Goal: Information Seeking & Learning: Find specific page/section

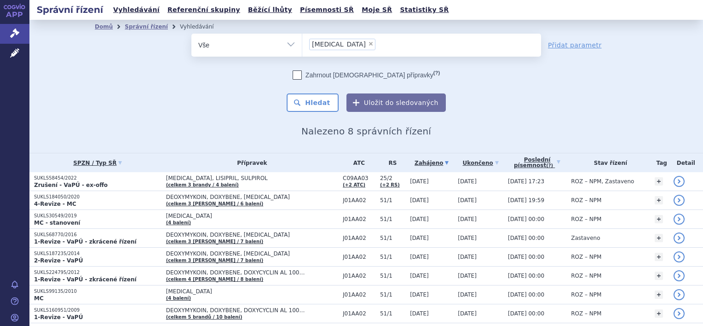
click at [233, 181] on span "DOXYHEXAL, LISIPRIL, SULPIROL" at bounding box center [252, 178] width 172 height 6
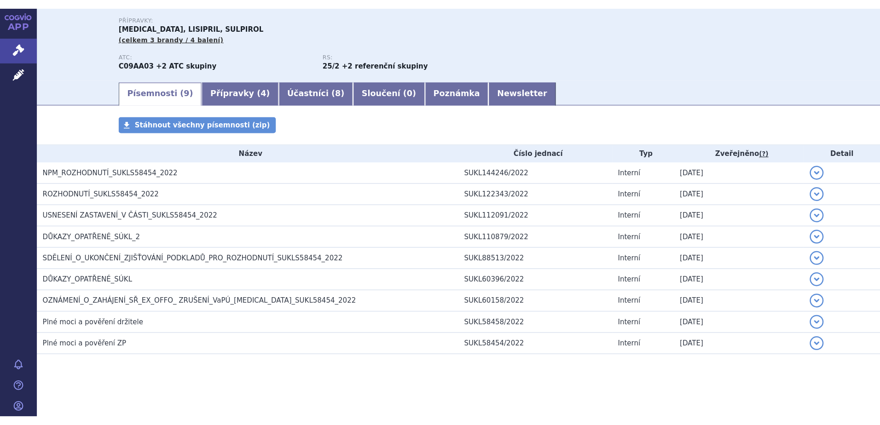
scroll to position [103, 0]
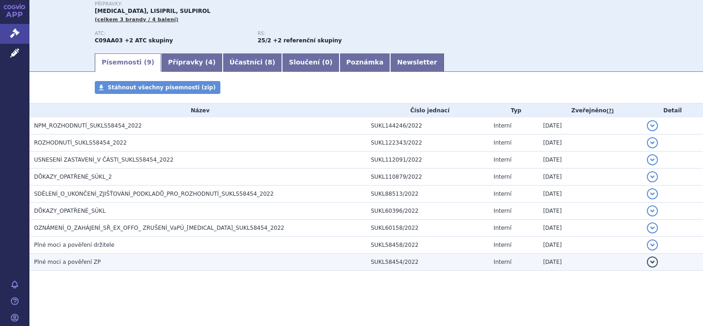
click at [87, 265] on h3 "Plné moci a pověření ZP" at bounding box center [200, 261] width 332 height 9
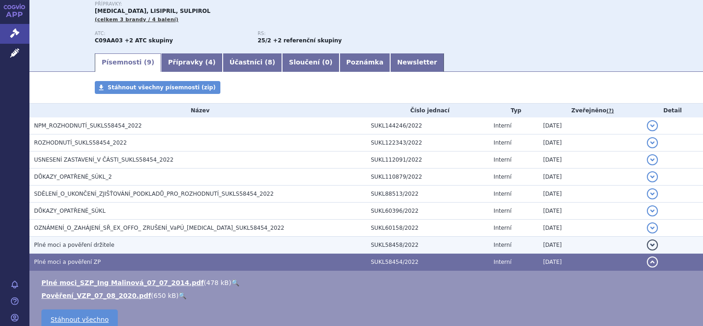
click at [76, 245] on span "Plné moci a pověření držitele" at bounding box center [74, 245] width 81 height 6
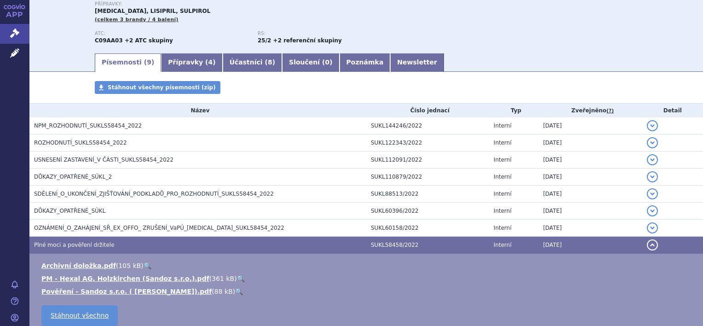
click at [237, 279] on link "🔍" at bounding box center [241, 278] width 8 height 7
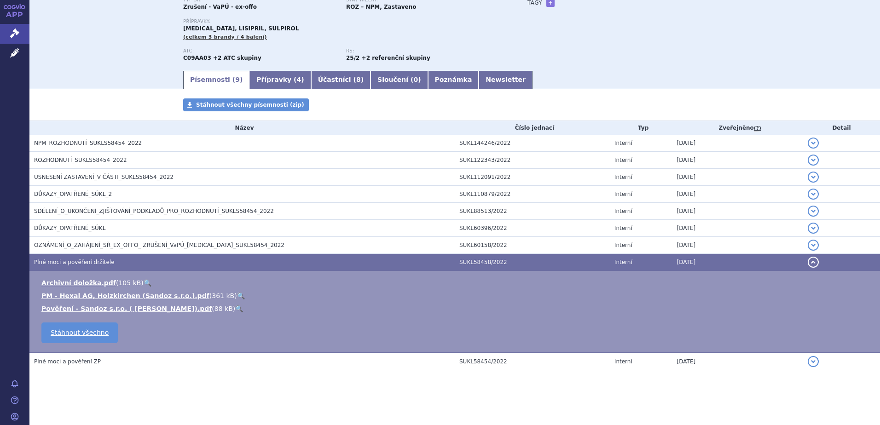
scroll to position [0, 0]
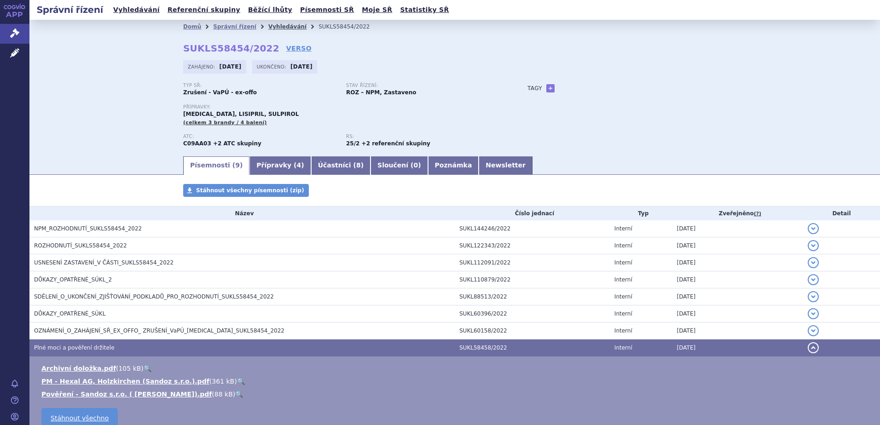
click at [269, 24] on link "Vyhledávání" at bounding box center [287, 26] width 38 height 6
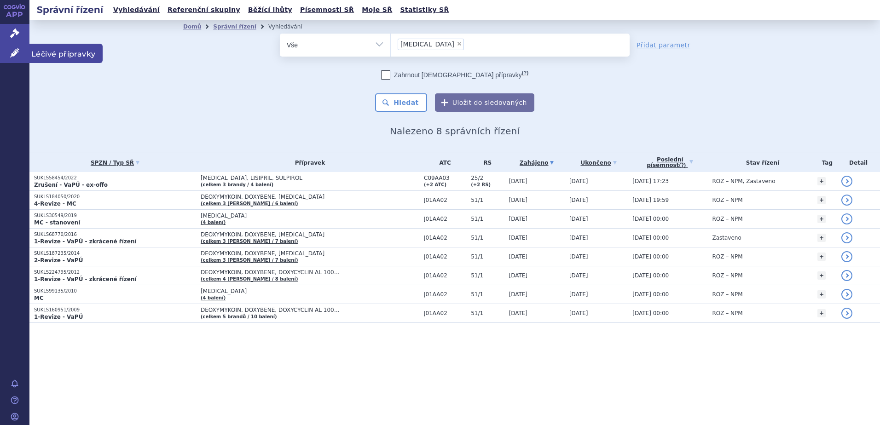
click at [18, 57] on icon at bounding box center [14, 52] width 9 height 9
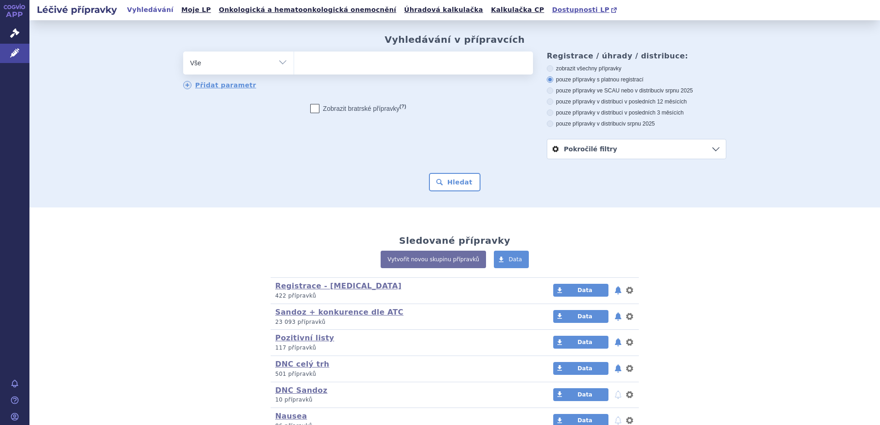
click at [552, 10] on span "Dostupnosti LP" at bounding box center [581, 9] width 58 height 7
